Goal: Task Accomplishment & Management: Manage account settings

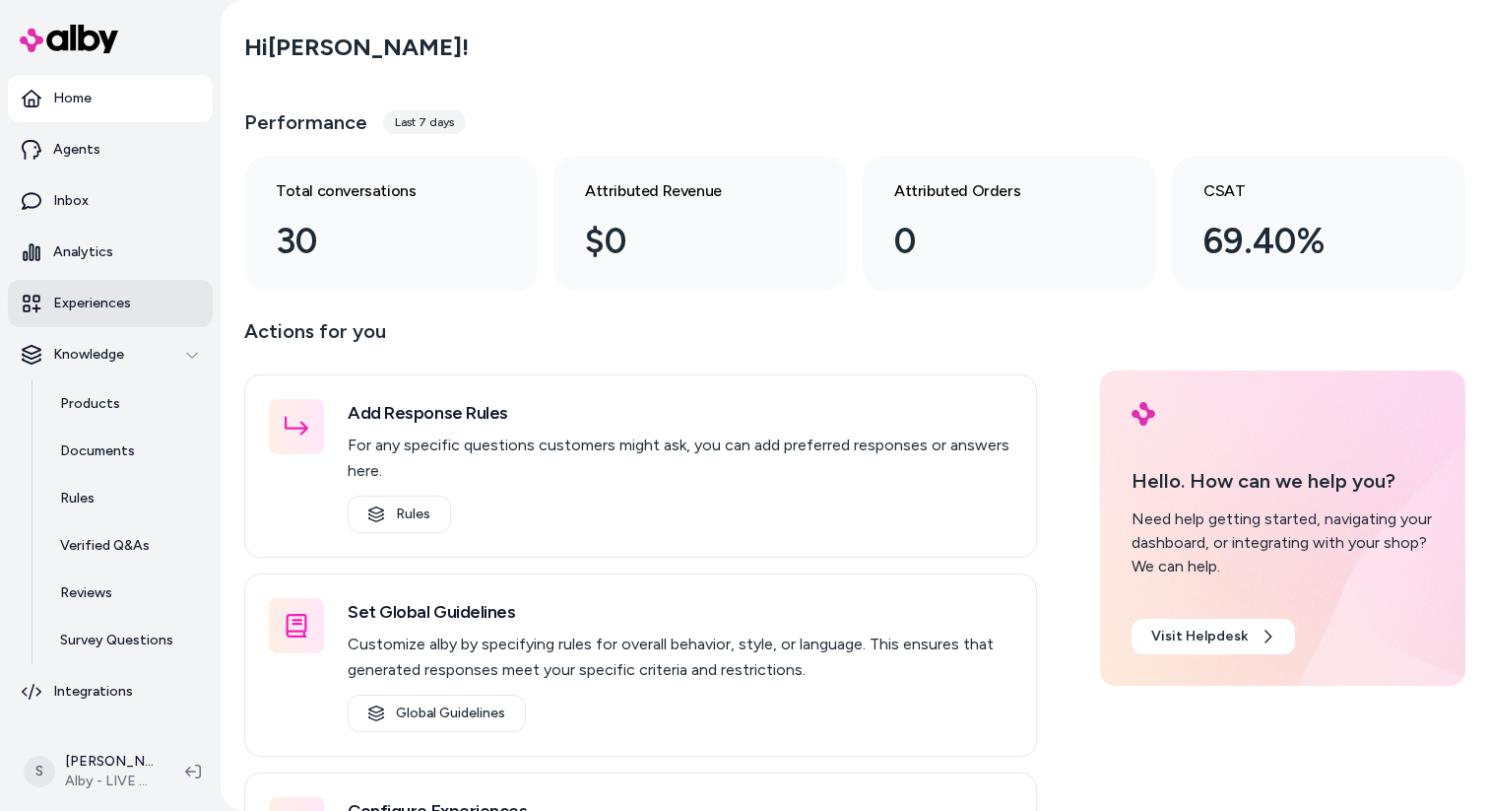
click at [88, 309] on p "Experiences" at bounding box center [92, 304] width 78 height 20
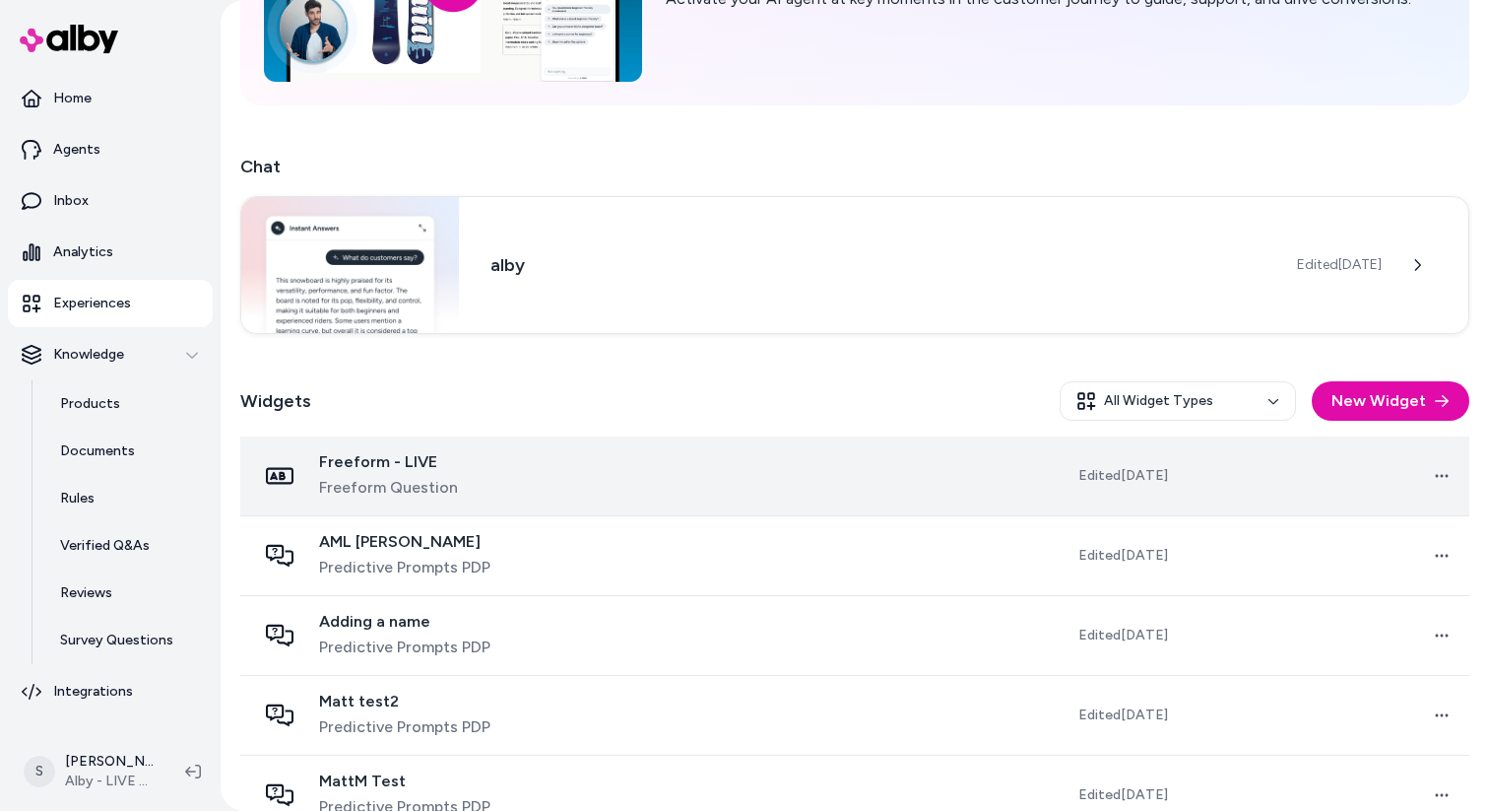
scroll to position [342, 0]
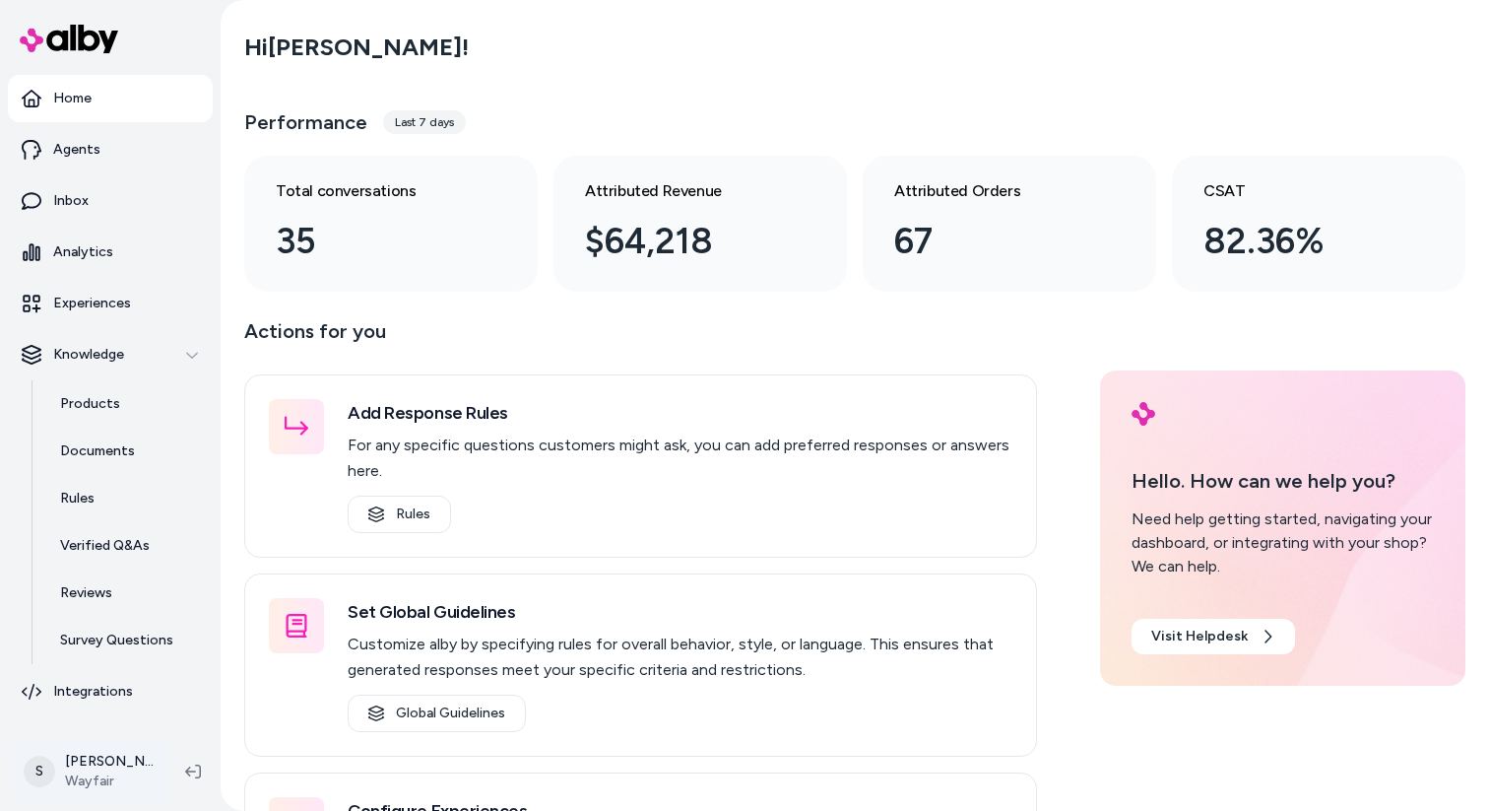
click at [127, 770] on html "Home Agents Inbox Analytics Experiences Knowledge Products Documents Rules Veri…" at bounding box center [744, 405] width 1489 height 811
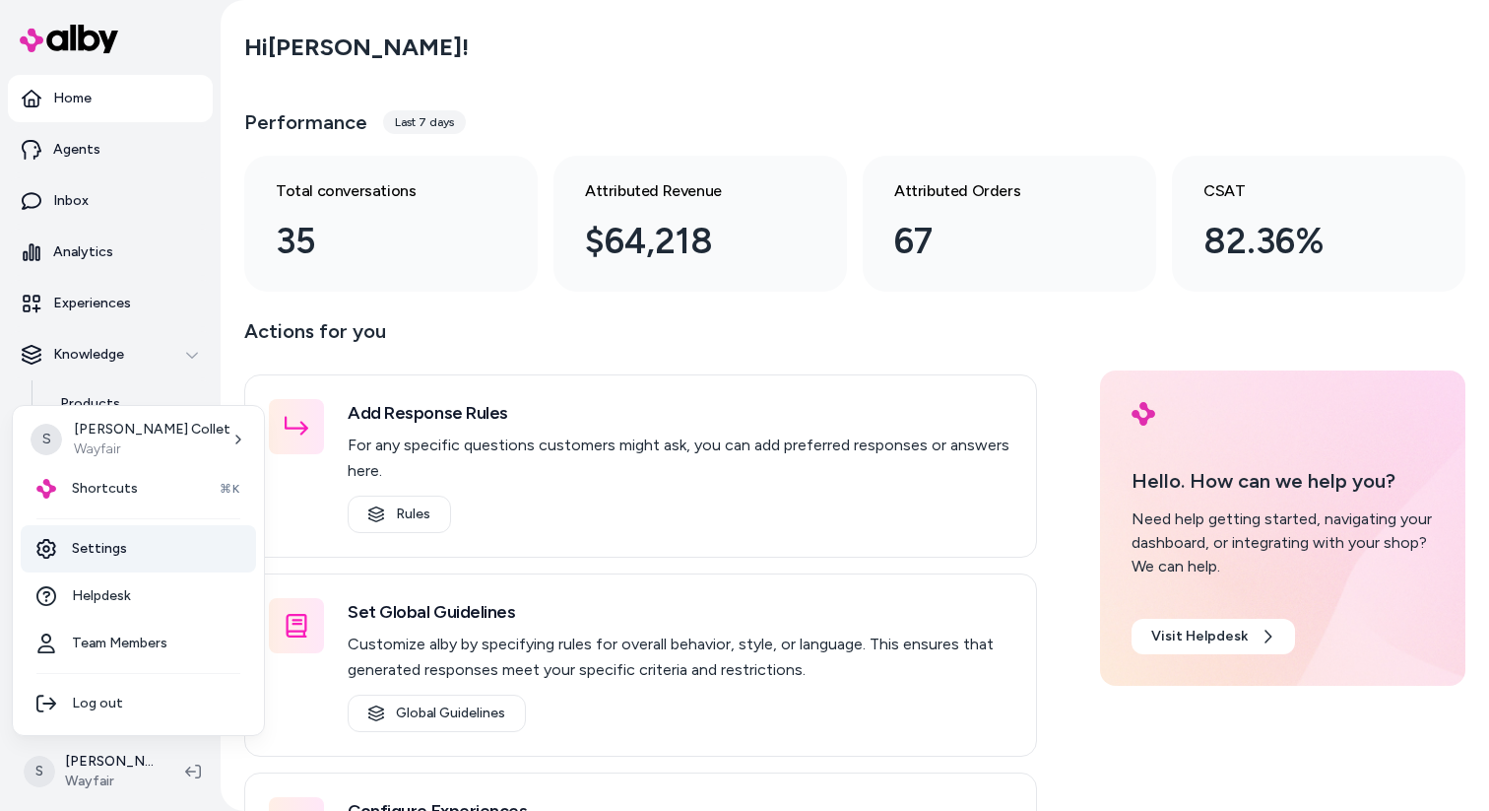
click at [128, 554] on link "Settings" at bounding box center [138, 548] width 235 height 47
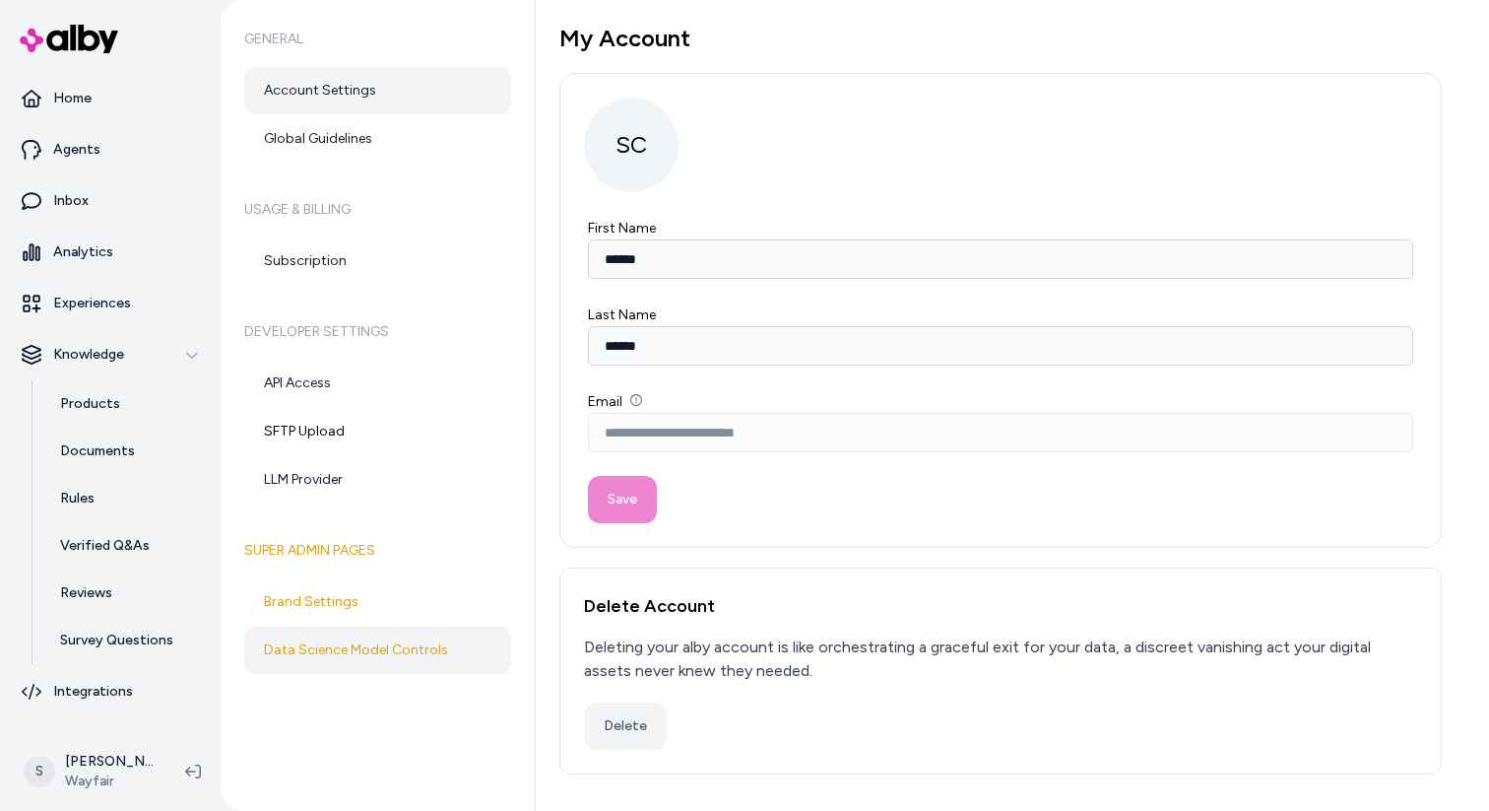
click at [394, 640] on link "Data Science Model Controls" at bounding box center [377, 649] width 267 height 47
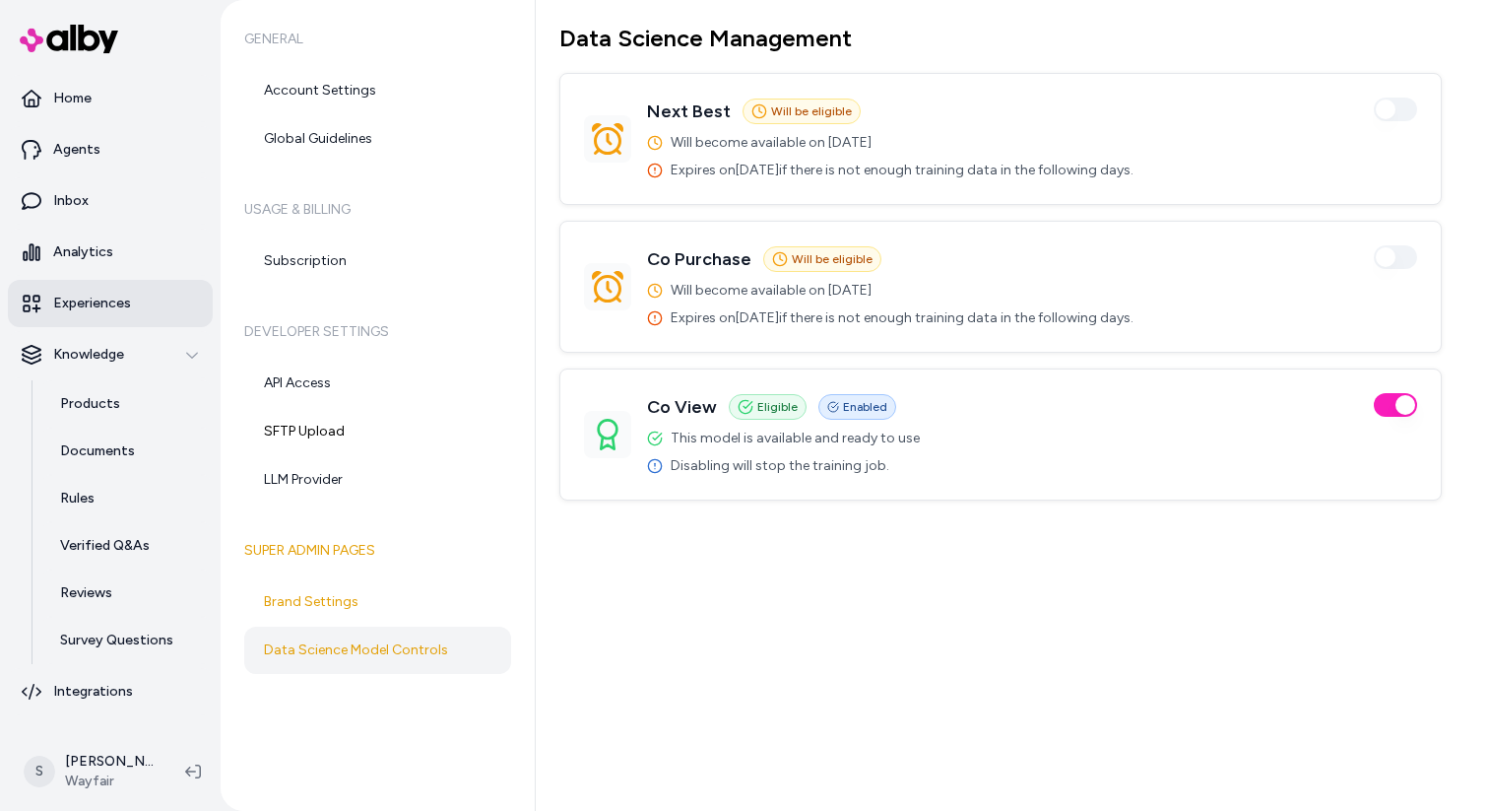
click at [107, 290] on link "Experiences" at bounding box center [110, 303] width 205 height 47
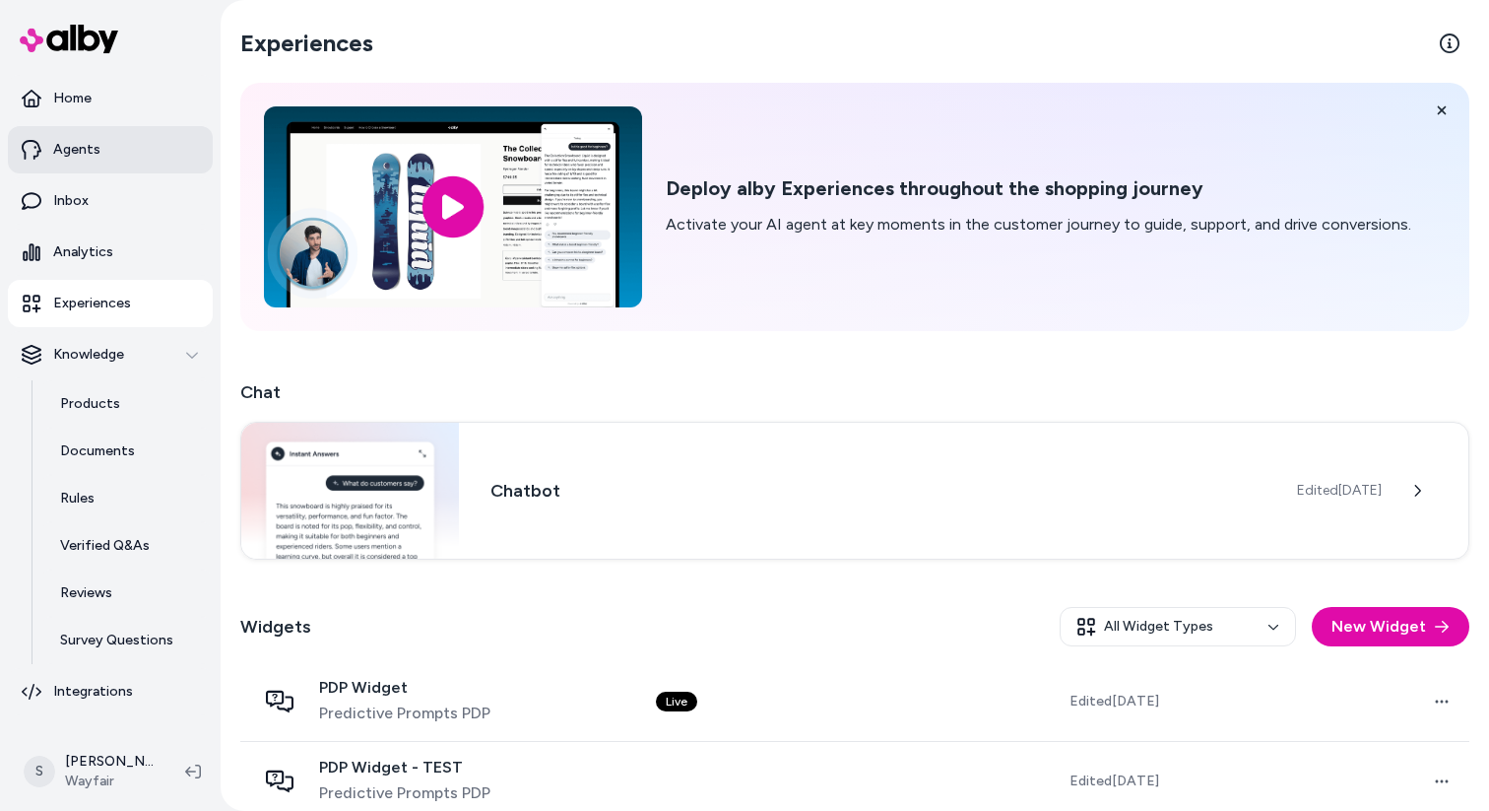
click at [122, 168] on link "Agents" at bounding box center [110, 149] width 205 height 47
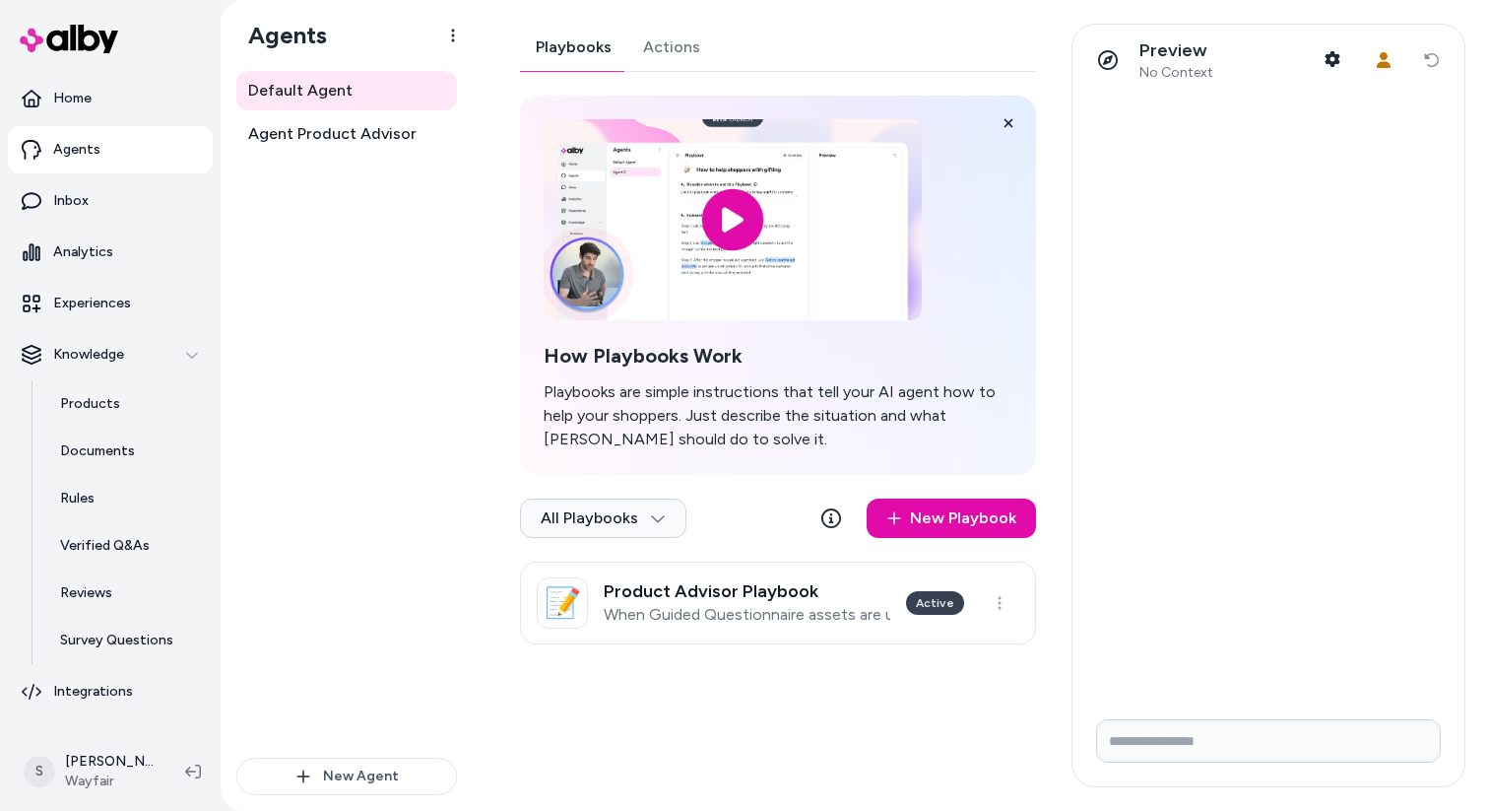
click at [688, 41] on link "Actions" at bounding box center [671, 47] width 89 height 47
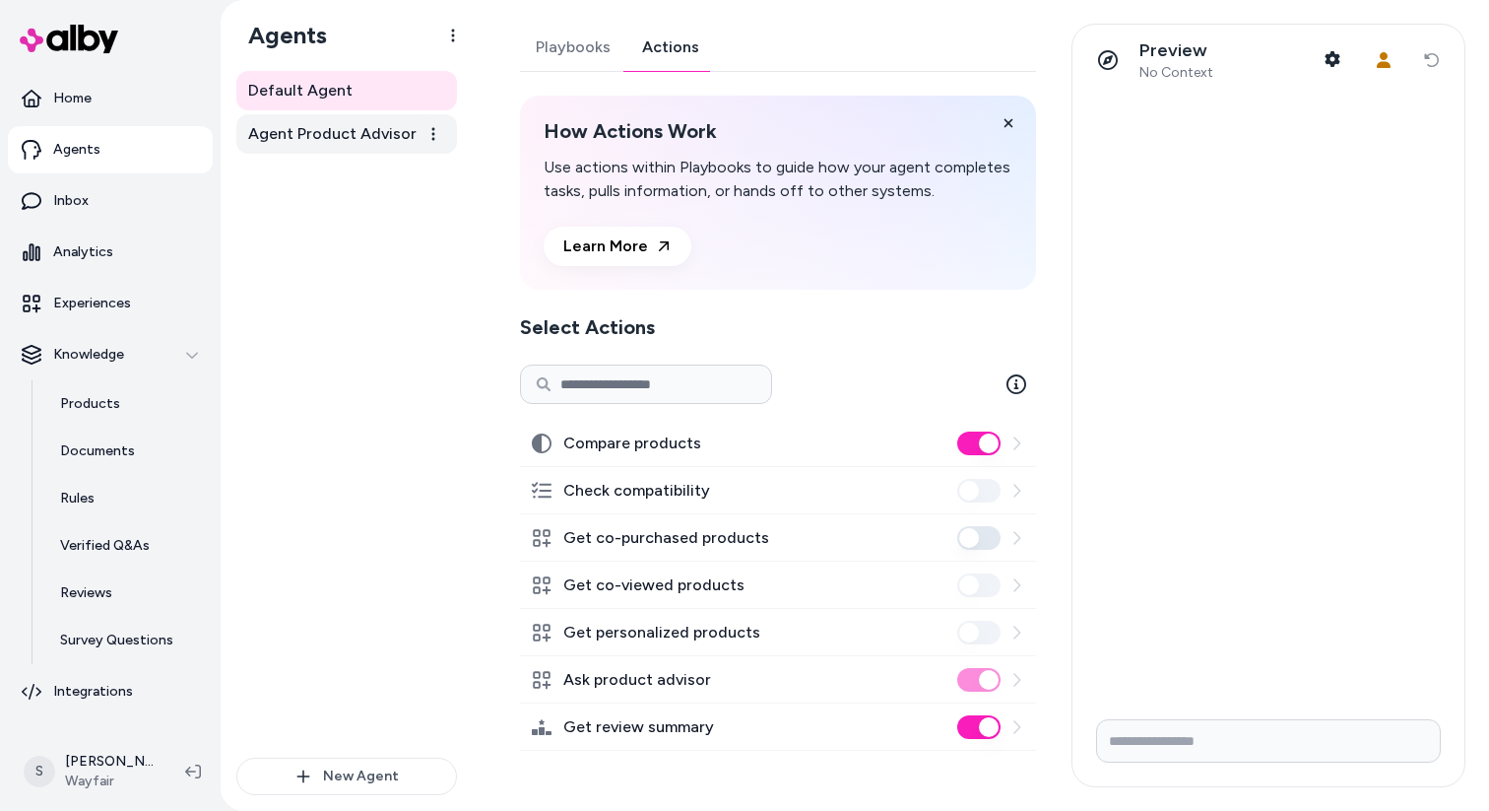
click at [397, 135] on span "Agent Product Advisor" at bounding box center [332, 134] width 168 height 24
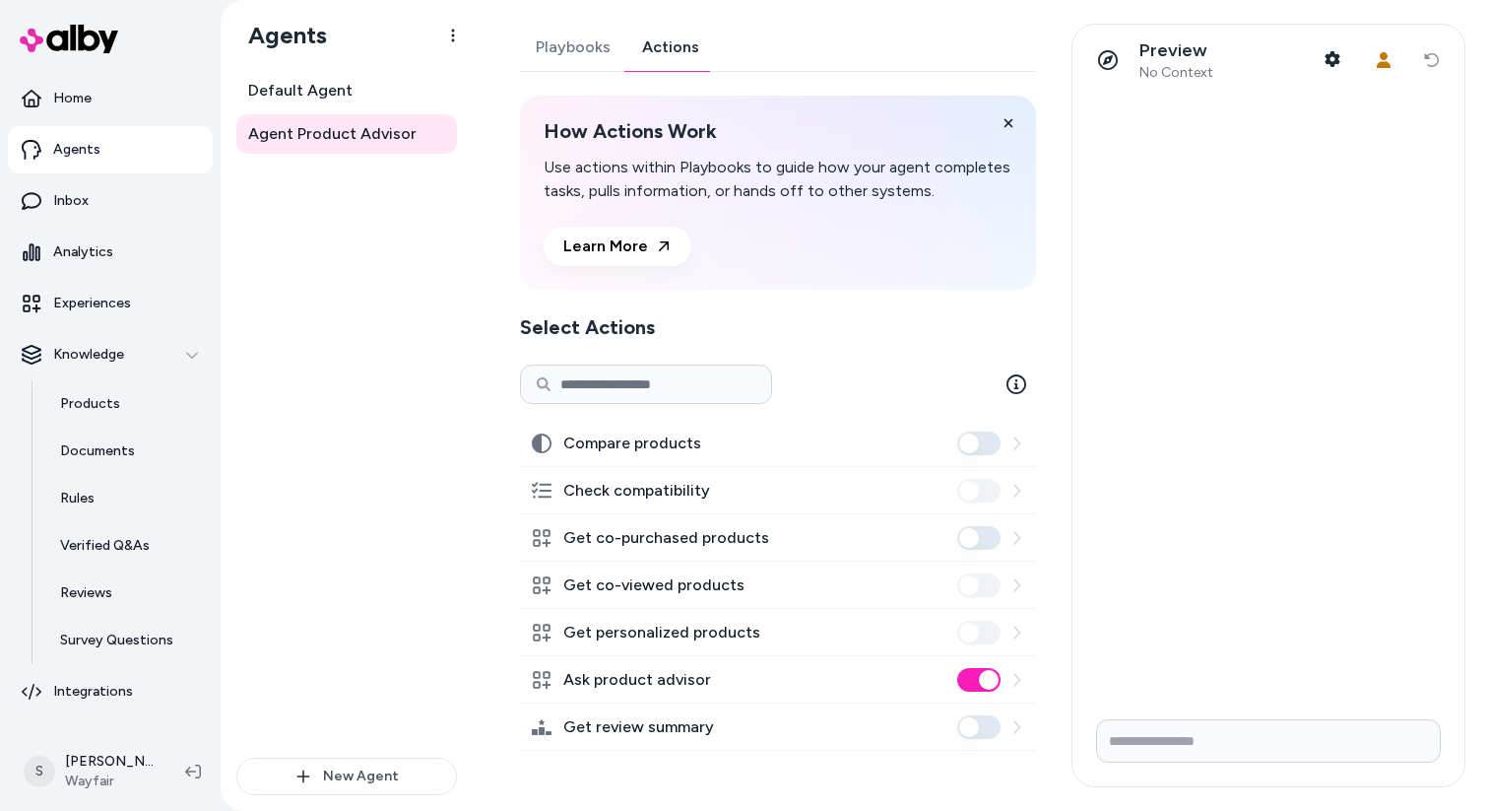
click at [674, 40] on link "Actions" at bounding box center [670, 47] width 89 height 47
click at [384, 87] on link "Default Agent" at bounding box center [346, 90] width 221 height 39
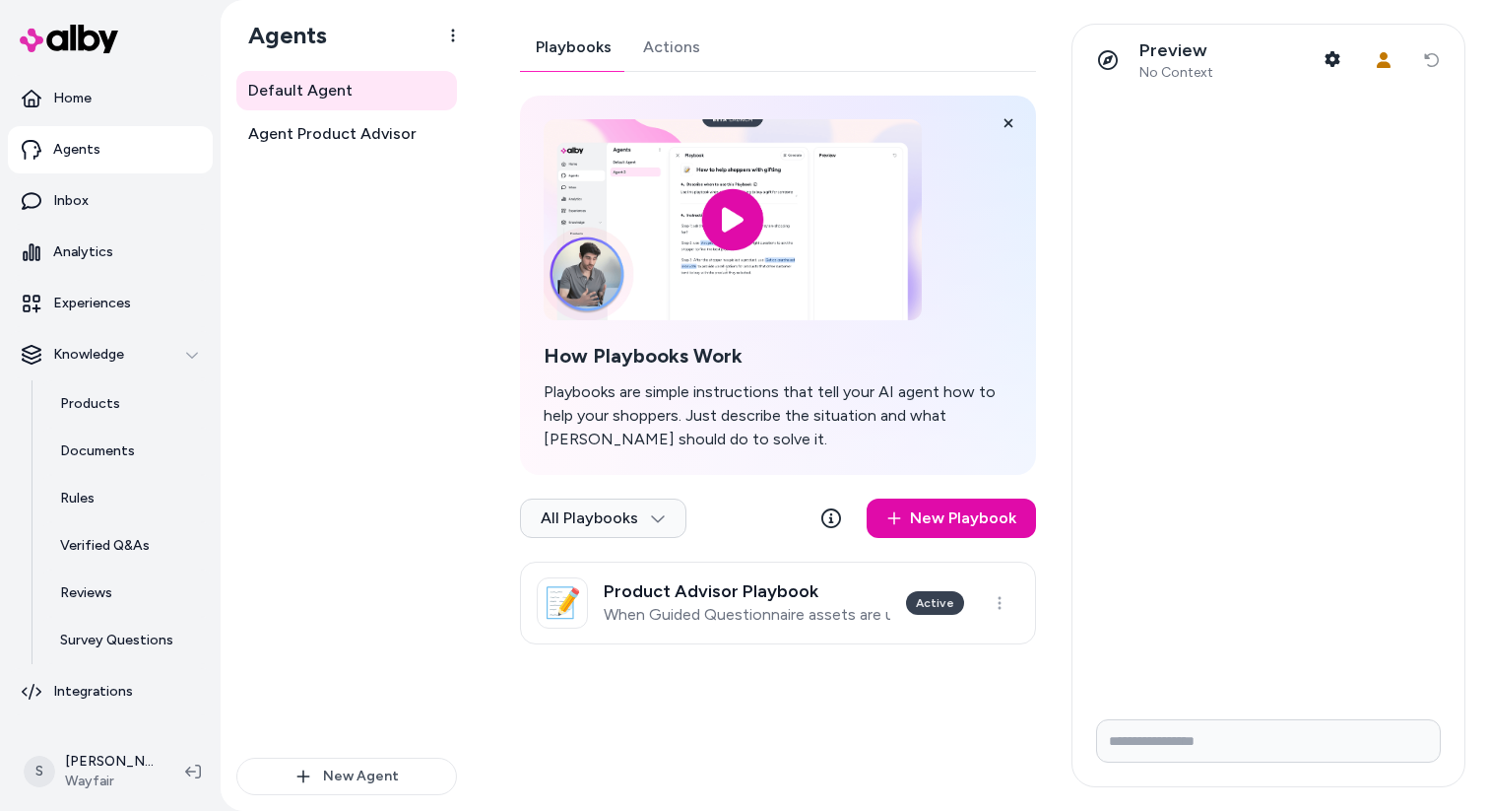
click at [675, 66] on link "Actions" at bounding box center [671, 47] width 89 height 47
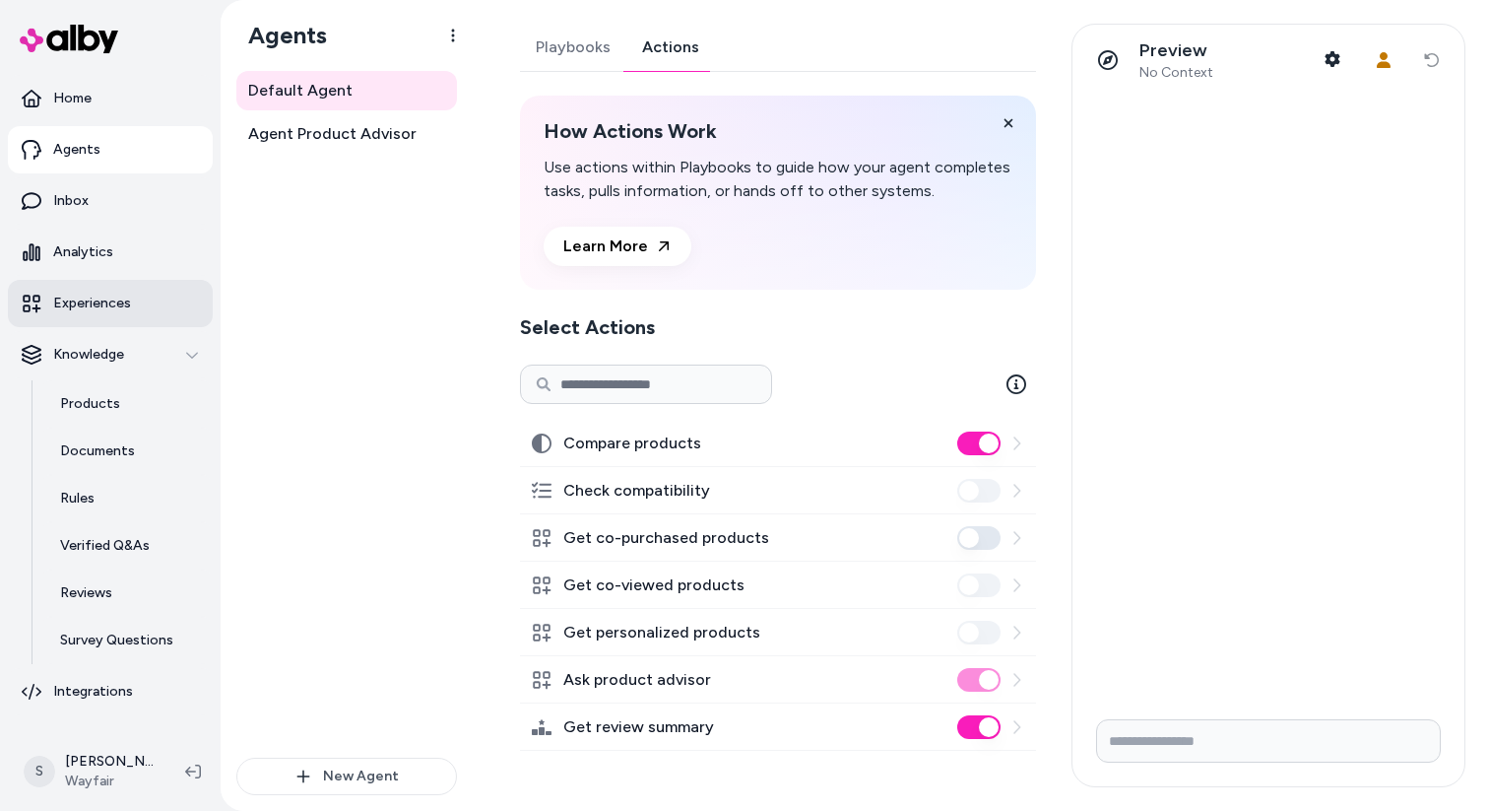
click at [164, 311] on link "Experiences" at bounding box center [110, 303] width 205 height 47
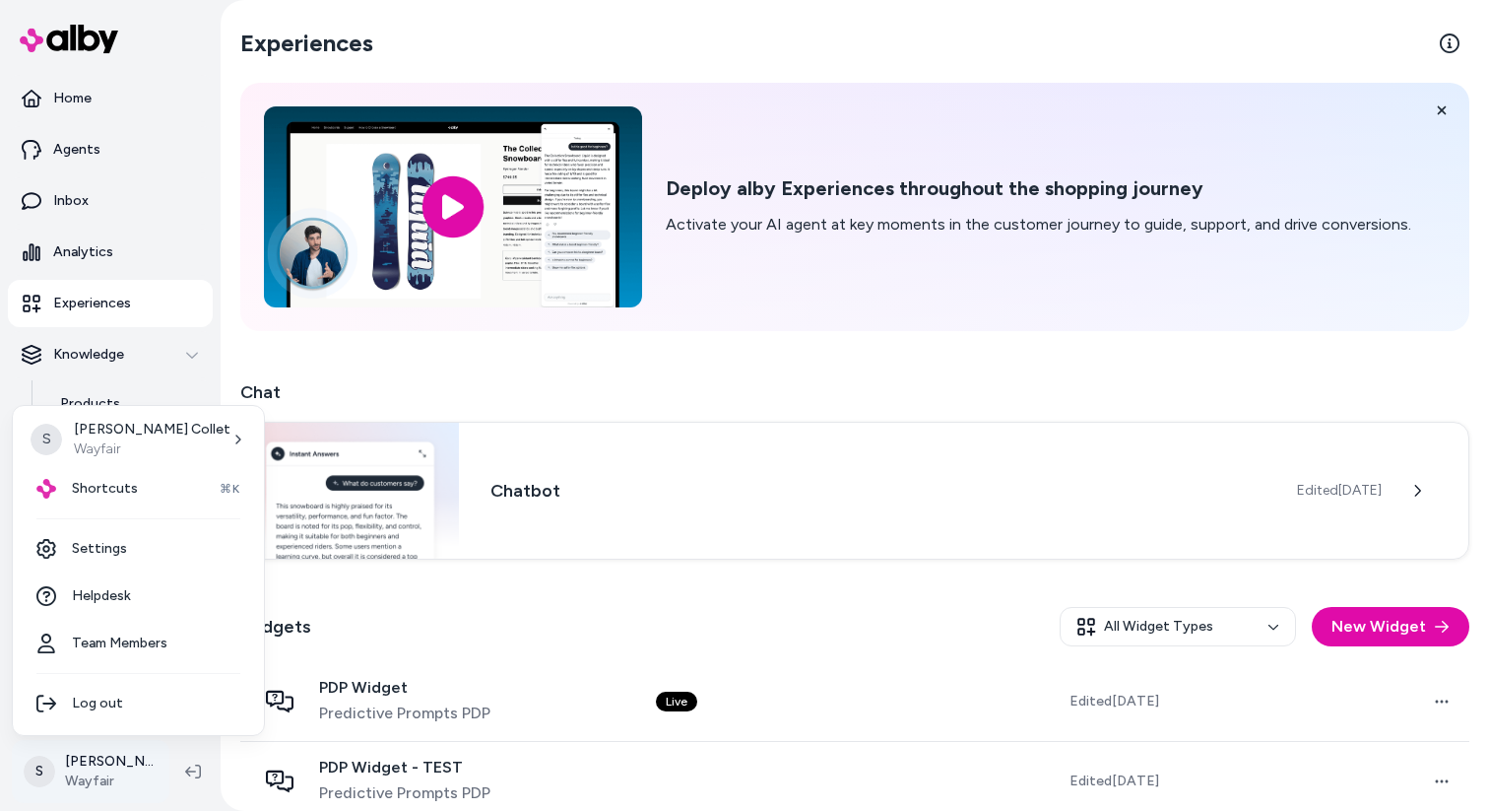
click at [144, 772] on html "Home Agents Inbox Analytics Experiences Knowledge Products Documents Rules Veri…" at bounding box center [744, 405] width 1489 height 811
click at [122, 549] on link "Settings" at bounding box center [138, 548] width 235 height 47
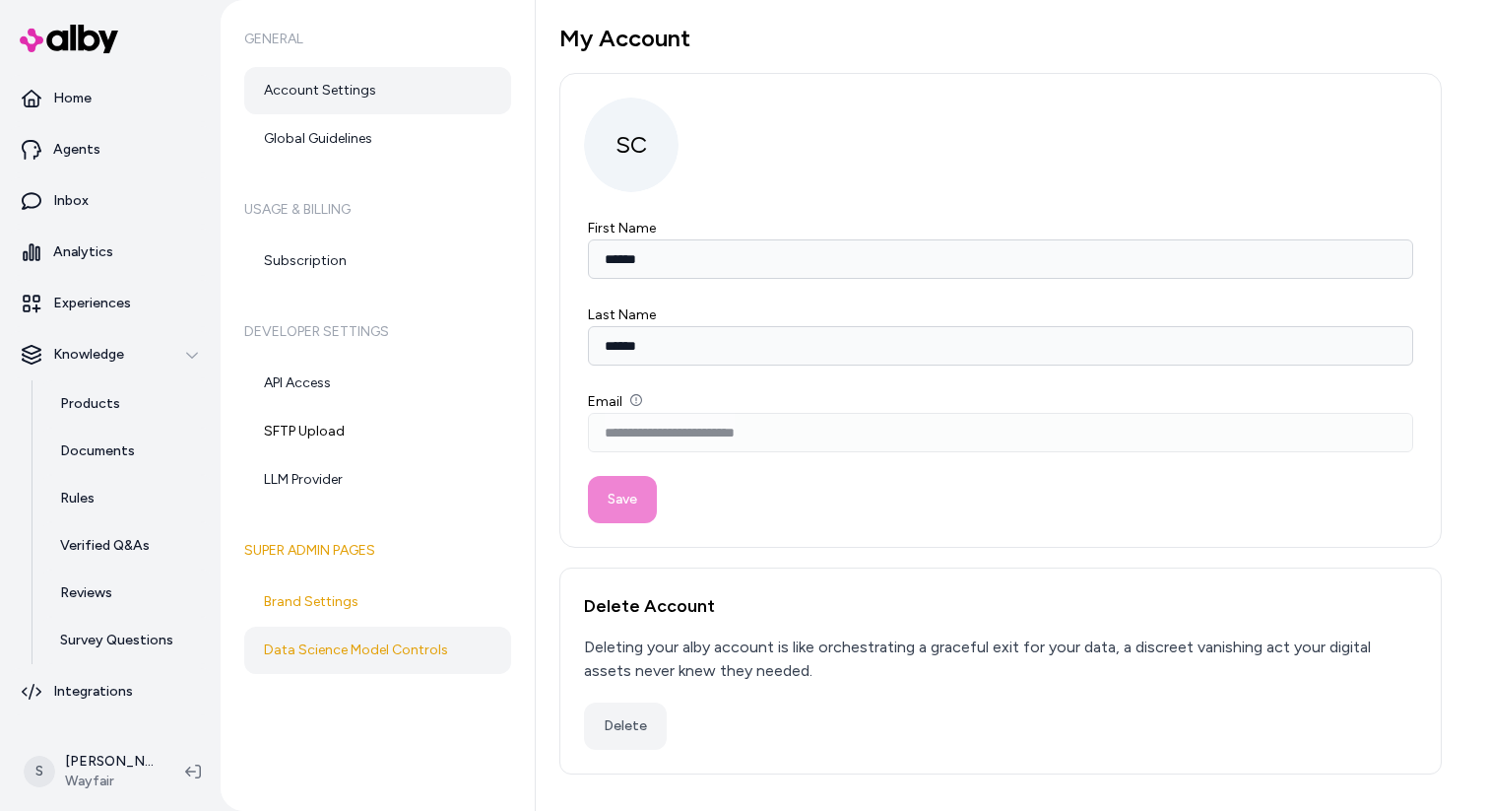
click at [389, 631] on link "Data Science Model Controls" at bounding box center [377, 649] width 267 height 47
